Goal: Navigation & Orientation: Find specific page/section

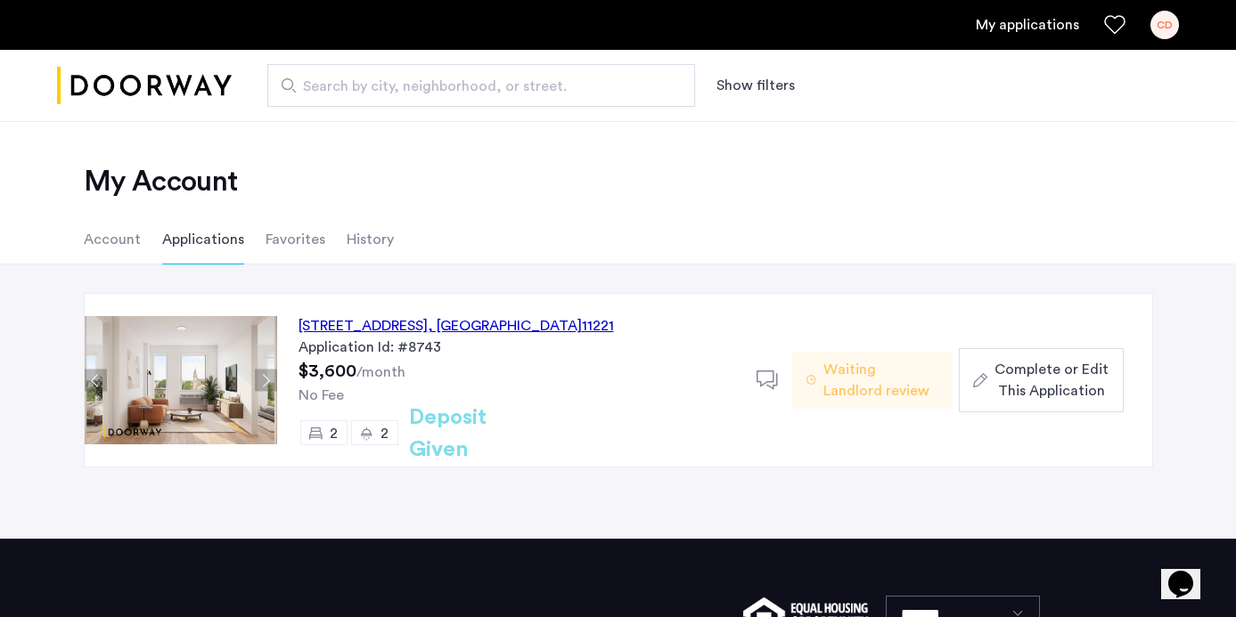
click at [276, 242] on li "Favorites" at bounding box center [296, 240] width 60 height 50
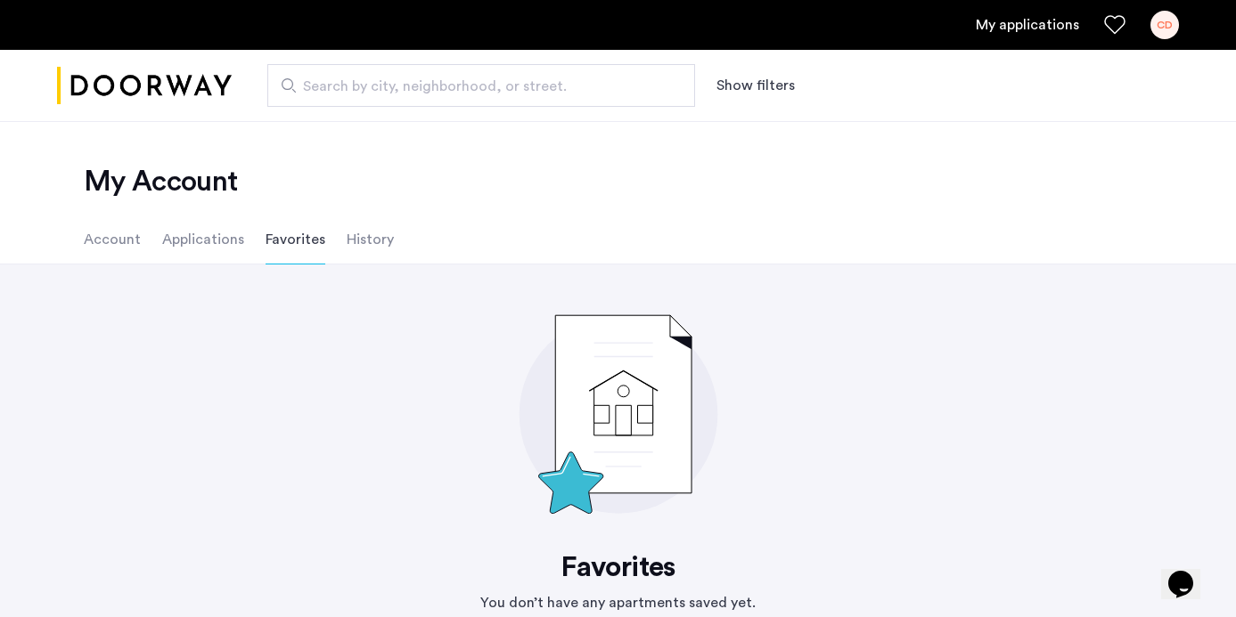
click at [356, 241] on li "History" at bounding box center [370, 240] width 47 height 50
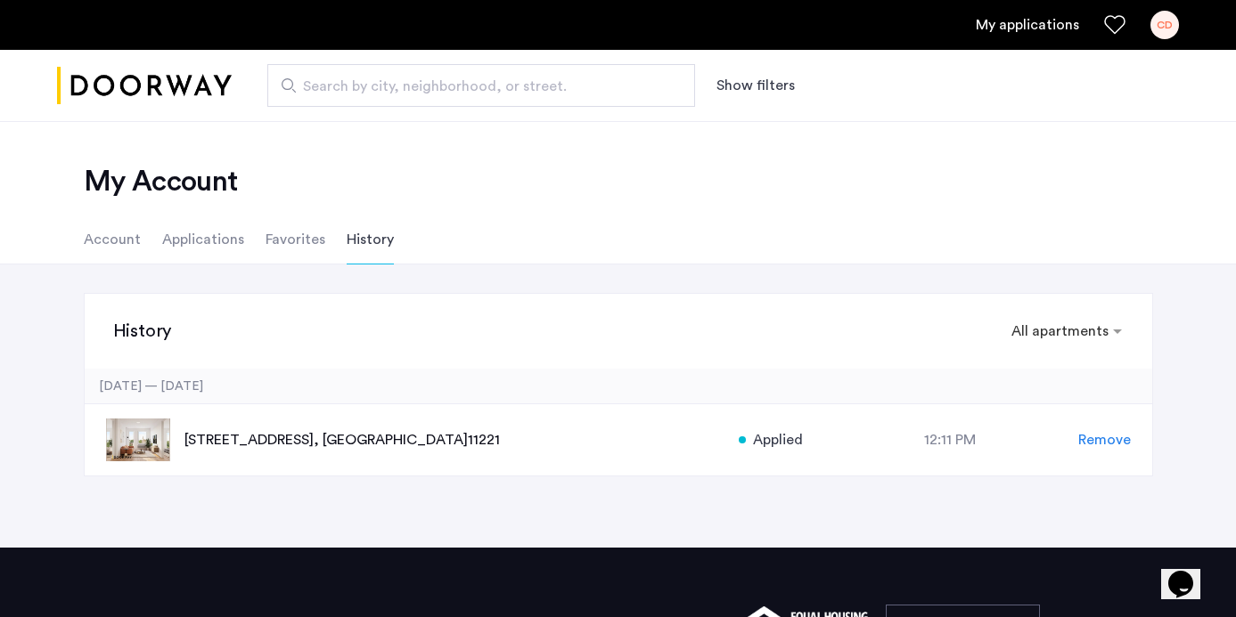
click at [217, 235] on li "Applications" at bounding box center [203, 240] width 82 height 50
